Goal: Task Accomplishment & Management: Use online tool/utility

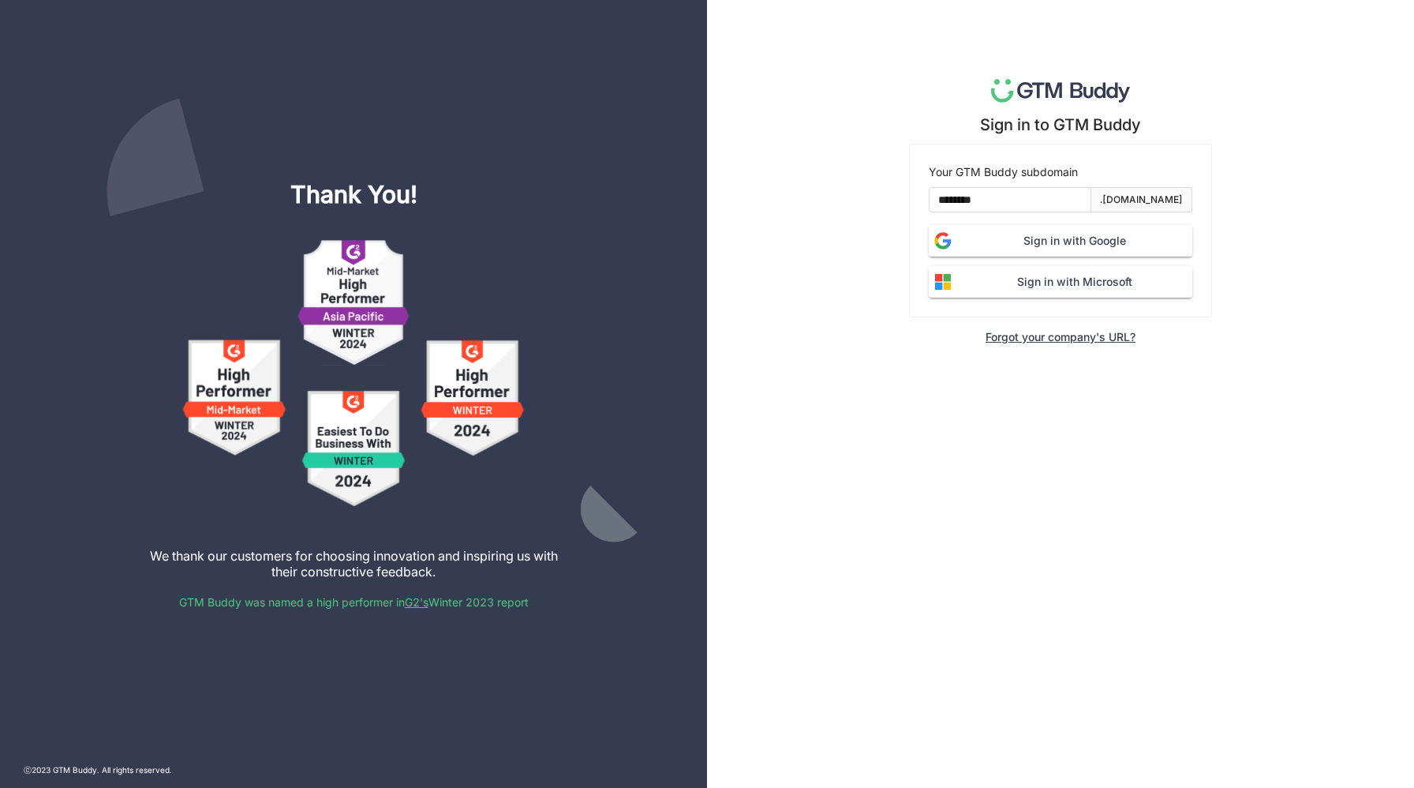
click at [1061, 240] on span "Sign in with Google" at bounding box center [1074, 240] width 235 height 17
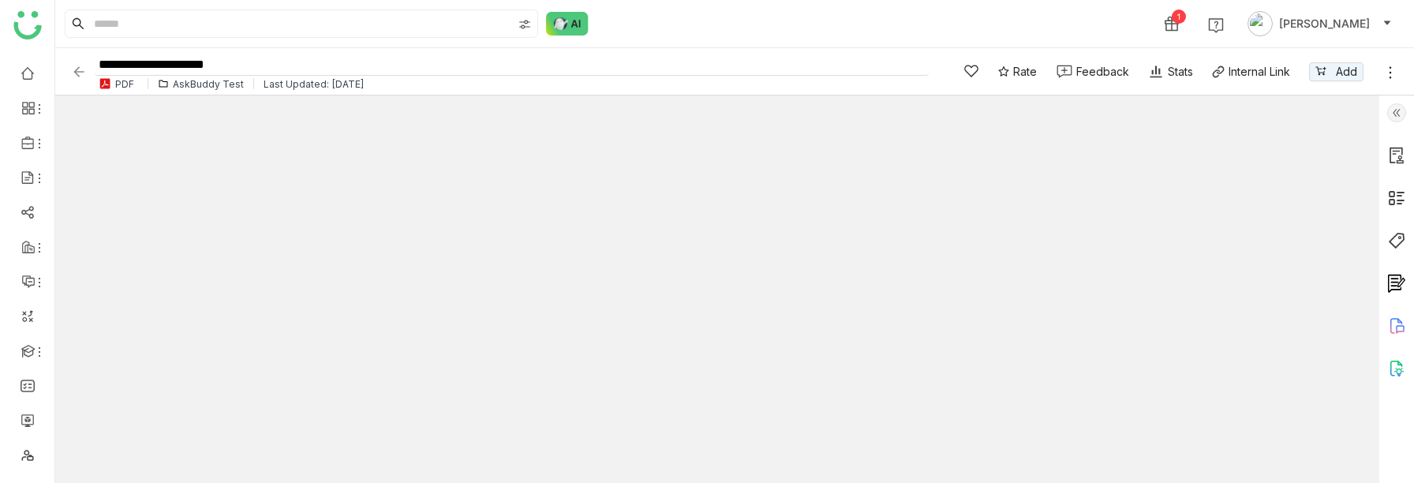
click at [254, 66] on input "**********" at bounding box center [512, 64] width 834 height 21
type input "**********"
click at [745, 18] on div "1 [PERSON_NAME]" at bounding box center [734, 23] width 1359 height 47
